Goal: Task Accomplishment & Management: Complete application form

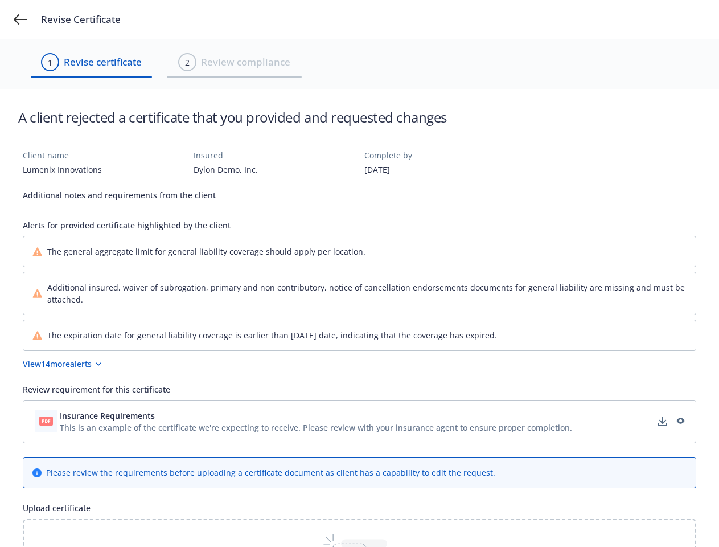
click at [359, 273] on div "Additional insured, waiver of subrogation, primary and non contributory, notice…" at bounding box center [359, 293] width 673 height 42
click at [21, 19] on icon at bounding box center [21, 19] width 14 height 10
click at [359, 363] on button "View 14 more alerts" at bounding box center [360, 364] width 674 height 12
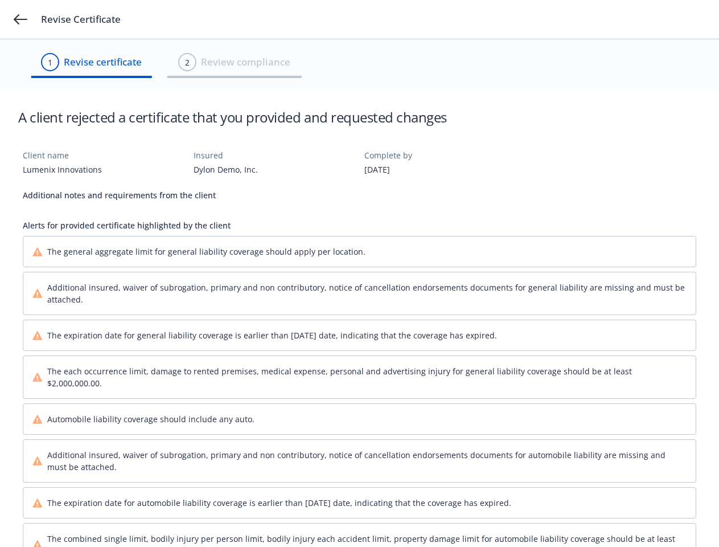
click at [359, 422] on div "Automobile liability coverage should include any auto." at bounding box center [359, 419] width 655 height 12
click at [316, 415] on div "Automobile liability coverage should include any auto." at bounding box center [359, 419] width 655 height 12
click at [663, 422] on div "Automobile liability coverage should include any auto." at bounding box center [359, 419] width 655 height 12
click at [680, 422] on div "Automobile liability coverage should include any auto." at bounding box center [359, 419] width 655 height 12
click at [359, 533] on span "The combined single limit, bodily injury per person limit, bodily injury each a…" at bounding box center [367, 545] width 640 height 24
